Goal: Find specific page/section: Find specific page/section

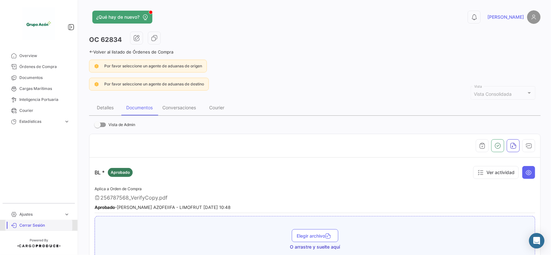
click at [34, 223] on span "Cerrar Sesión" at bounding box center [44, 226] width 50 height 6
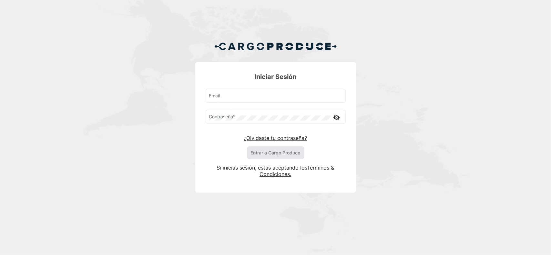
type input "[PERSON_NAME][EMAIL_ADDRESS][DOMAIN_NAME]"
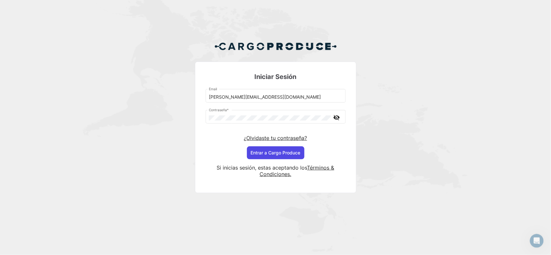
click at [269, 155] on button "Entrar a Cargo Produce" at bounding box center [275, 153] width 57 height 13
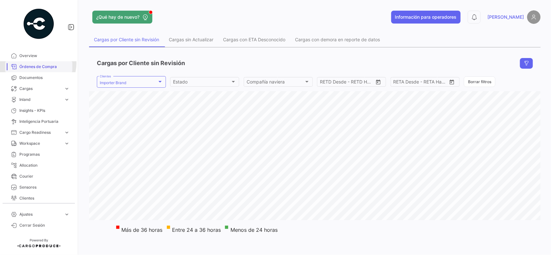
click at [38, 63] on link "Órdenes de Compra" at bounding box center [38, 66] width 67 height 11
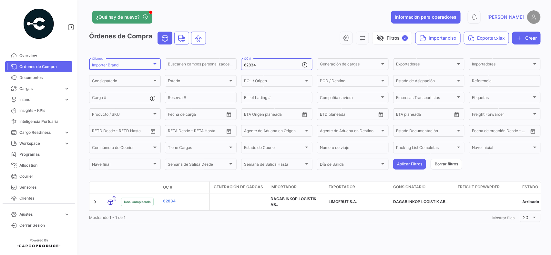
click at [131, 66] on div "Importer Brand" at bounding box center [122, 65] width 60 height 5
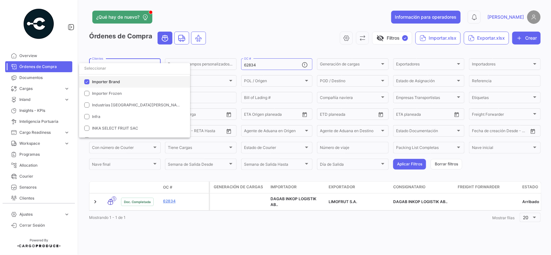
drag, startPoint x: 99, startPoint y: 82, endPoint x: 101, endPoint y: 70, distance: 12.1
click at [99, 77] on mat-option "Importer Brand" at bounding box center [134, 82] width 111 height 12
click at [101, 70] on input "dropdown search" at bounding box center [134, 69] width 111 height 12
type input "di"
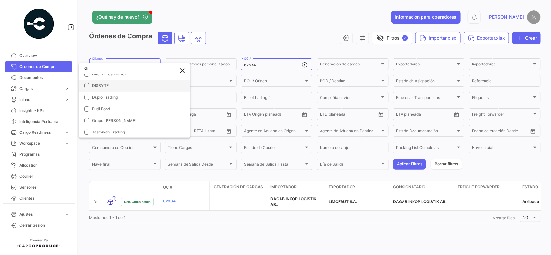
drag, startPoint x: 100, startPoint y: 85, endPoint x: 240, endPoint y: 59, distance: 142.1
click at [100, 85] on span "DISBYTE" at bounding box center [100, 85] width 17 height 5
click at [322, 46] on div at bounding box center [275, 127] width 551 height 255
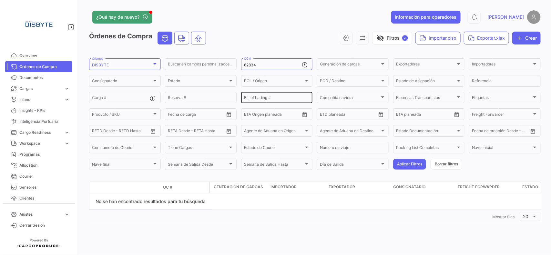
click at [453, 162] on button "Borrar filtros" at bounding box center [447, 164] width 32 height 11
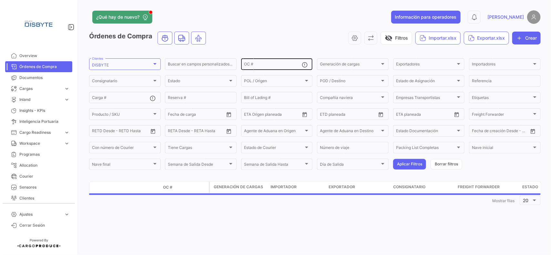
click at [269, 66] on input "OC #" at bounding box center [273, 65] width 58 height 5
paste input "DS0522"
type input "DS0522"
click at [406, 165] on button "Aplicar Filtros" at bounding box center [409, 164] width 33 height 11
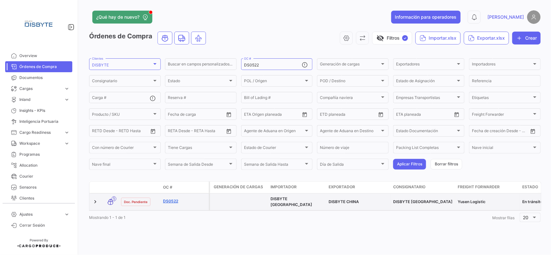
click at [168, 199] on link "DS0522" at bounding box center [184, 202] width 43 height 6
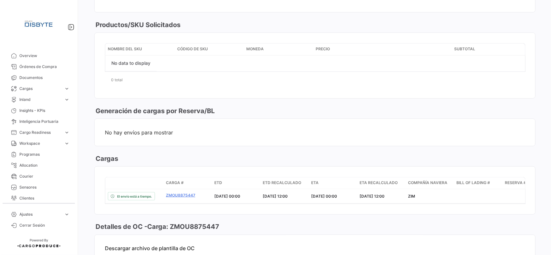
scroll to position [323, 0]
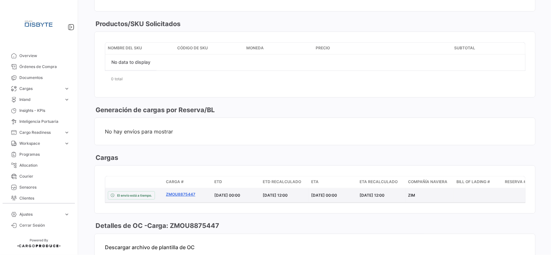
click at [174, 195] on link "ZMOU8875447" at bounding box center [187, 195] width 43 height 6
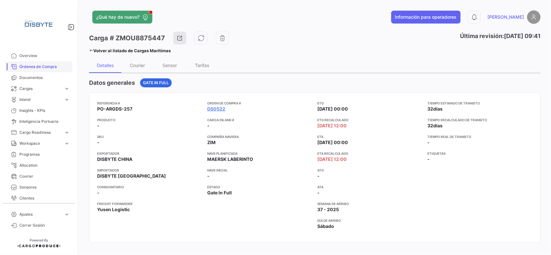
drag, startPoint x: 51, startPoint y: 65, endPoint x: 106, endPoint y: 0, distance: 84.9
click at [51, 65] on span "Órdenes de Compra" at bounding box center [44, 67] width 50 height 6
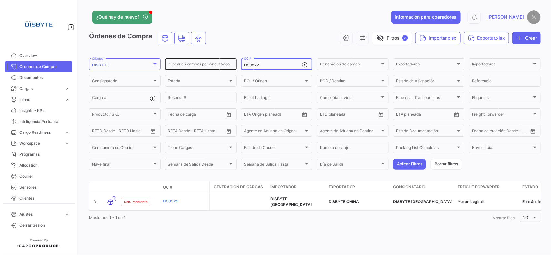
drag, startPoint x: 261, startPoint y: 66, endPoint x: 211, endPoint y: 66, distance: 50.0
click at [0, 0] on div "Buscar en campos personalizados... DS0522 OC # Generación de cargas Generación …" at bounding box center [0, 0] width 0 height 0
paste input "00"
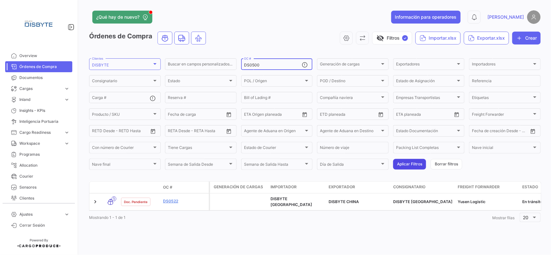
type input "DS0500"
click at [415, 166] on button "Aplicar Filtros" at bounding box center [409, 164] width 33 height 11
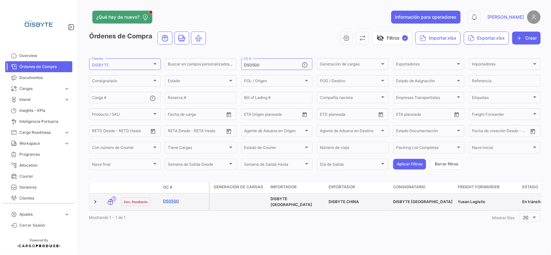
click at [175, 199] on link "DS0500" at bounding box center [184, 202] width 43 height 6
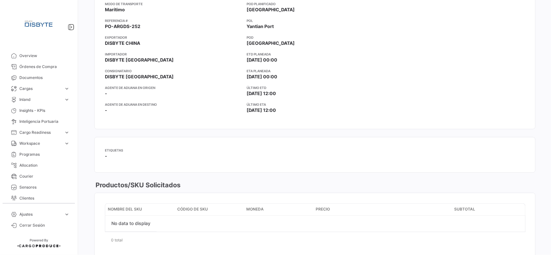
scroll to position [282, 0]
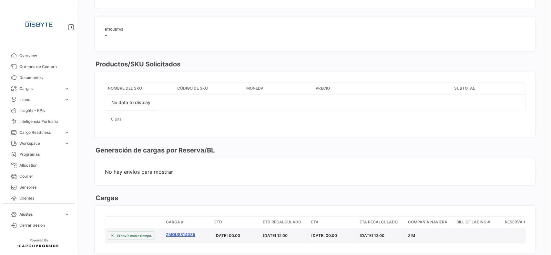
click at [177, 234] on link "ZMOU8814035" at bounding box center [187, 235] width 43 height 6
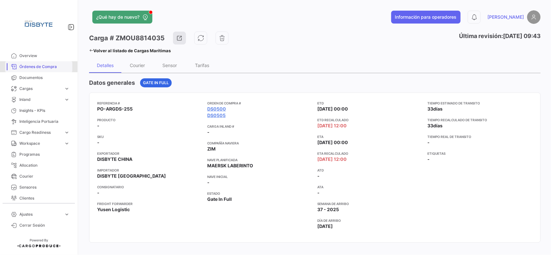
click at [53, 63] on link "Órdenes de Compra" at bounding box center [38, 66] width 67 height 11
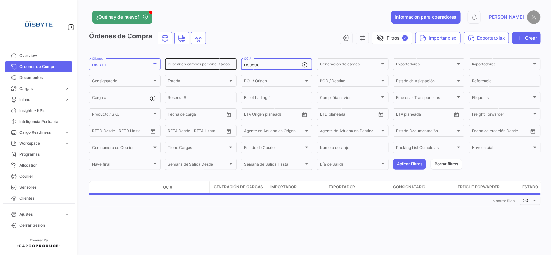
drag, startPoint x: 262, startPoint y: 65, endPoint x: 232, endPoint y: 70, distance: 30.5
click at [0, 0] on div "Buscar en campos personalizados... DS0500 OC # Generación de cargas Generación …" at bounding box center [0, 0] width 0 height 0
paste input "DS0505"
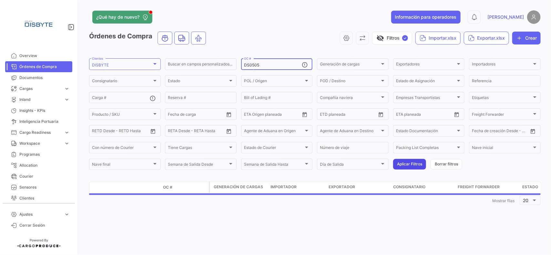
click at [414, 163] on button "Aplicar Filtros" at bounding box center [409, 164] width 33 height 11
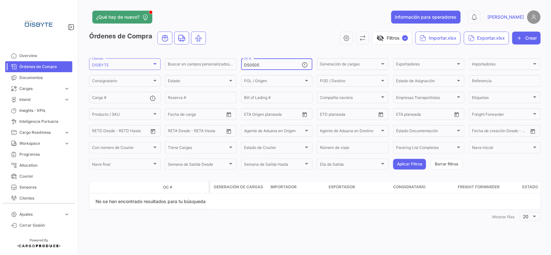
click at [244, 65] on input "DS0505" at bounding box center [273, 65] width 58 height 5
click at [246, 63] on input "DS0505" at bounding box center [273, 65] width 58 height 5
type input "DS0505"
click at [412, 165] on button "Aplicar Filtros" at bounding box center [409, 164] width 33 height 11
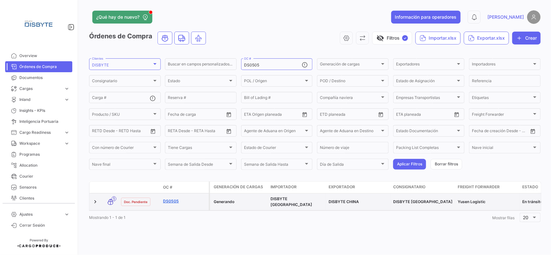
click at [173, 199] on link "DS0505" at bounding box center [184, 202] width 43 height 6
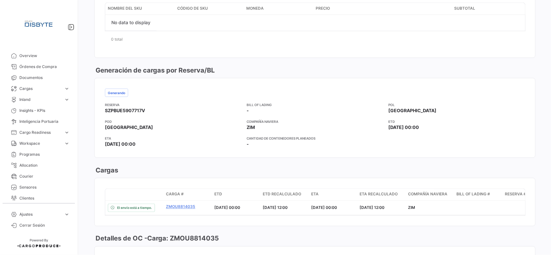
scroll to position [363, 0]
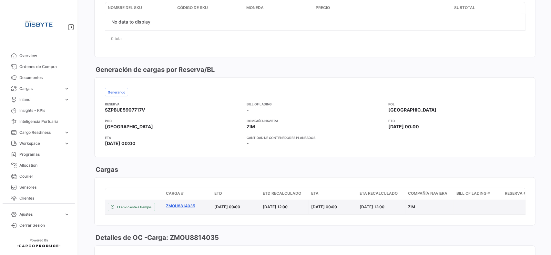
click at [181, 207] on link "ZMOU8814035" at bounding box center [187, 207] width 43 height 6
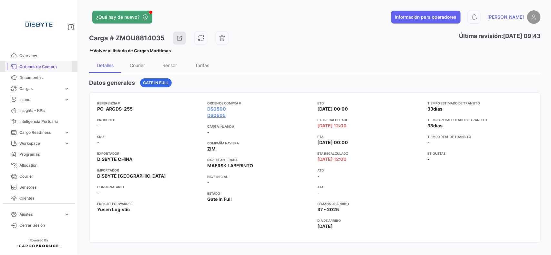
click at [43, 65] on span "Órdenes de Compra" at bounding box center [44, 67] width 50 height 6
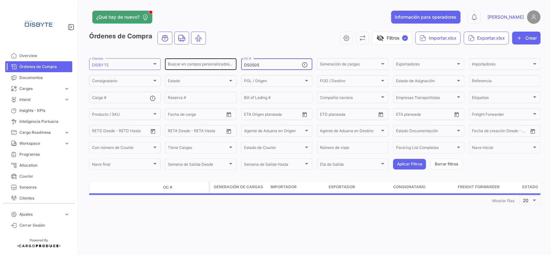
drag, startPoint x: 224, startPoint y: 65, endPoint x: 215, endPoint y: 65, distance: 8.7
click at [0, 0] on div "Buscar en campos personalizados... DS0505 OC # Generación de cargas Generación …" at bounding box center [0, 0] width 0 height 0
paste input "482"
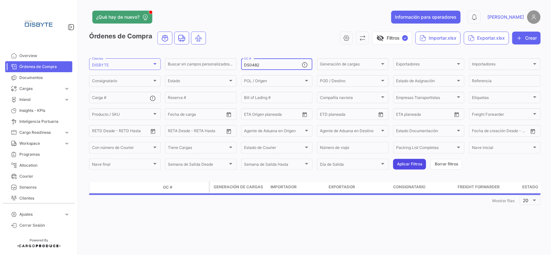
type input "DS0482"
click at [407, 162] on button "Aplicar Filtros" at bounding box center [409, 164] width 33 height 11
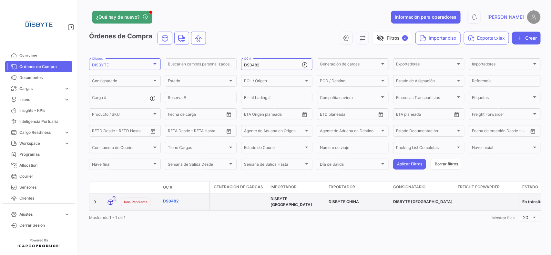
click at [169, 199] on link "DS0482" at bounding box center [184, 202] width 43 height 6
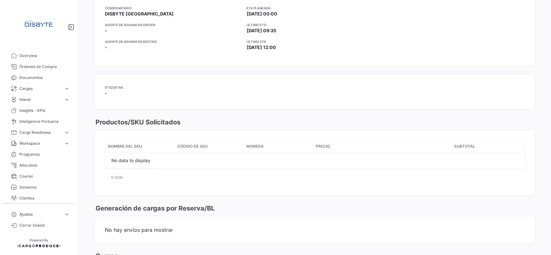
scroll to position [282, 0]
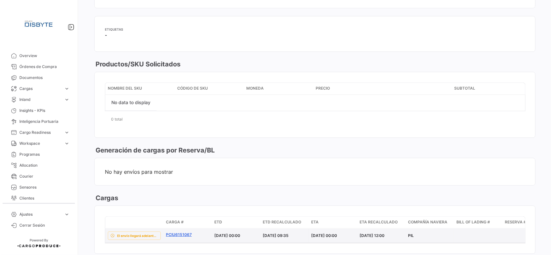
click at [180, 236] on link "PCIU6151067" at bounding box center [187, 235] width 43 height 6
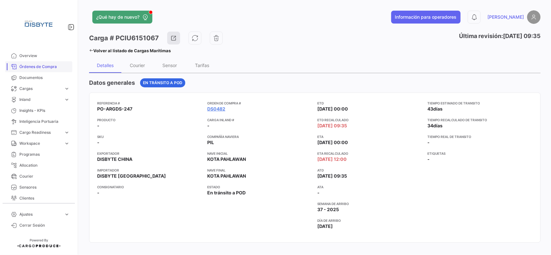
click at [42, 65] on span "Órdenes de Compra" at bounding box center [44, 67] width 50 height 6
